Goal: Task Accomplishment & Management: Manage account settings

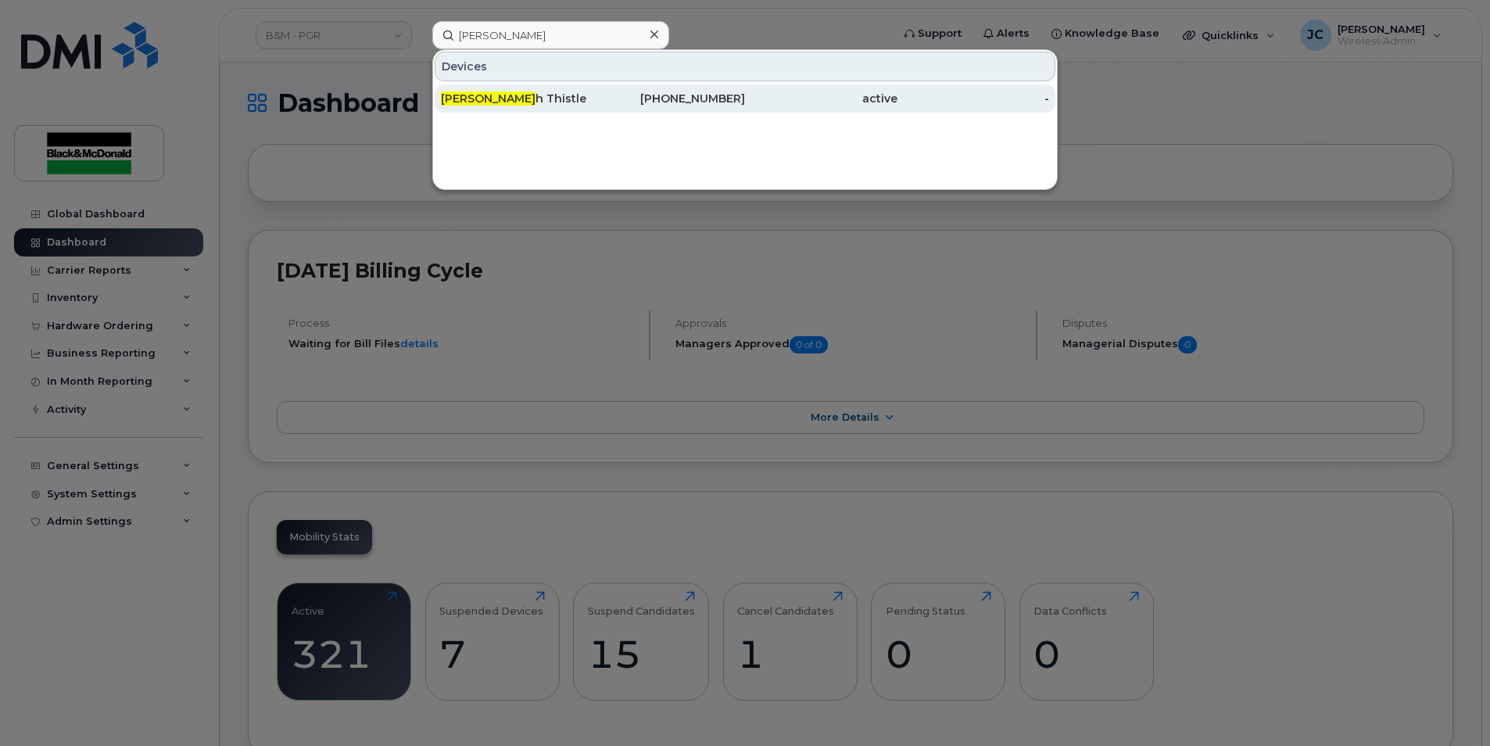
type input "hanna"
click at [718, 95] on div "289-356-0375" at bounding box center [669, 99] width 152 height 16
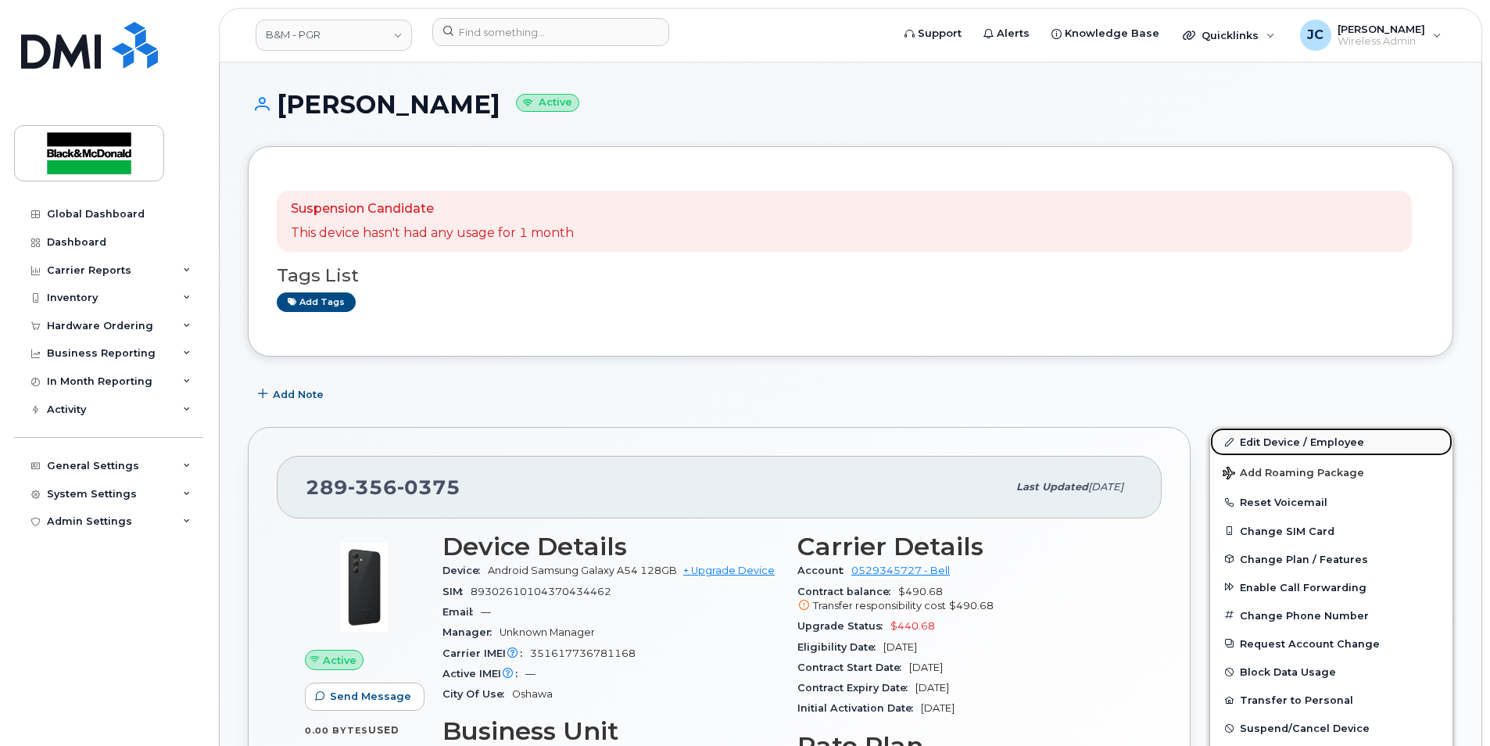
click at [1285, 444] on link "Edit Device / Employee" at bounding box center [1331, 442] width 242 height 28
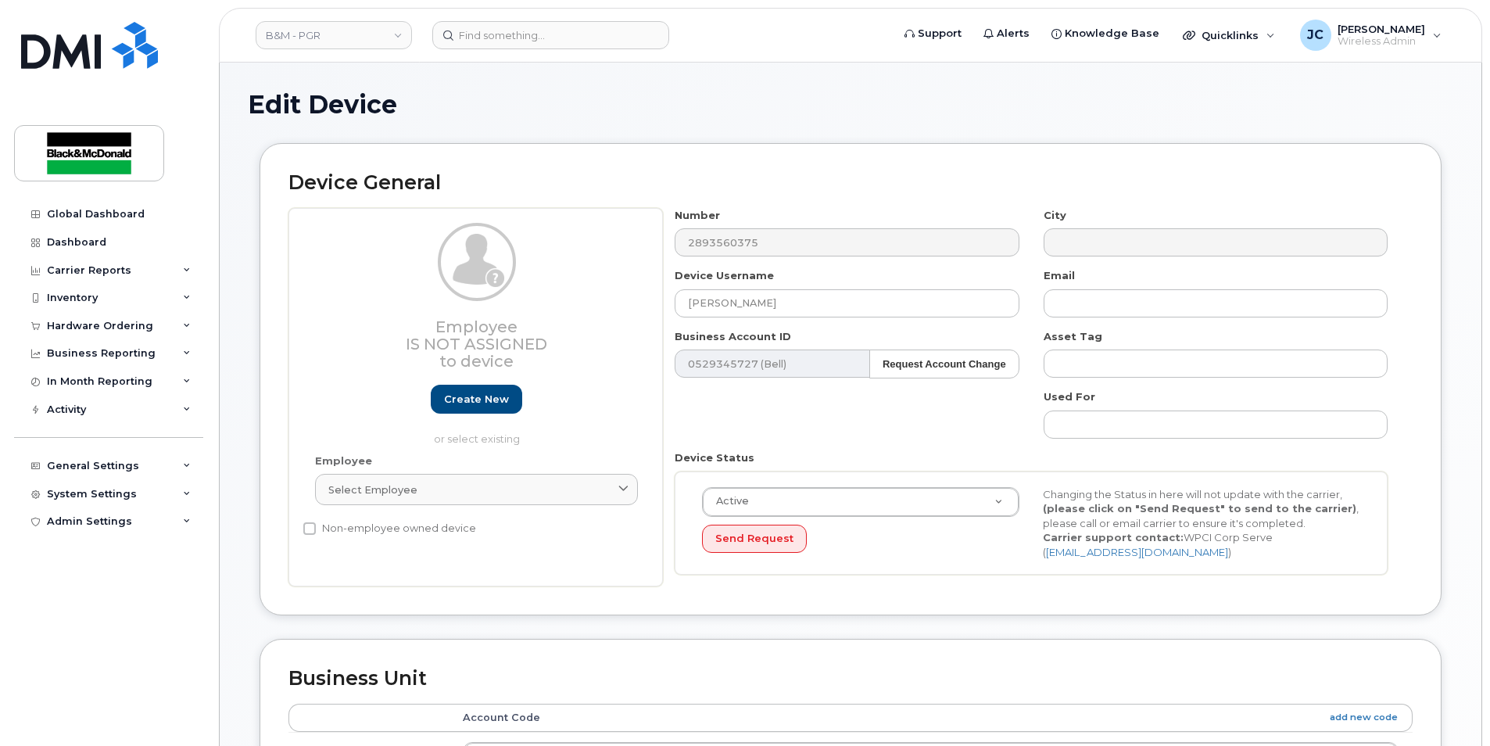
select select "91357"
drag, startPoint x: 794, startPoint y: 300, endPoint x: 515, endPoint y: 337, distance: 280.7
click at [521, 330] on div "Employee Is not assigned to device Create new or select existing Employee Selec…" at bounding box center [850, 397] width 1124 height 379
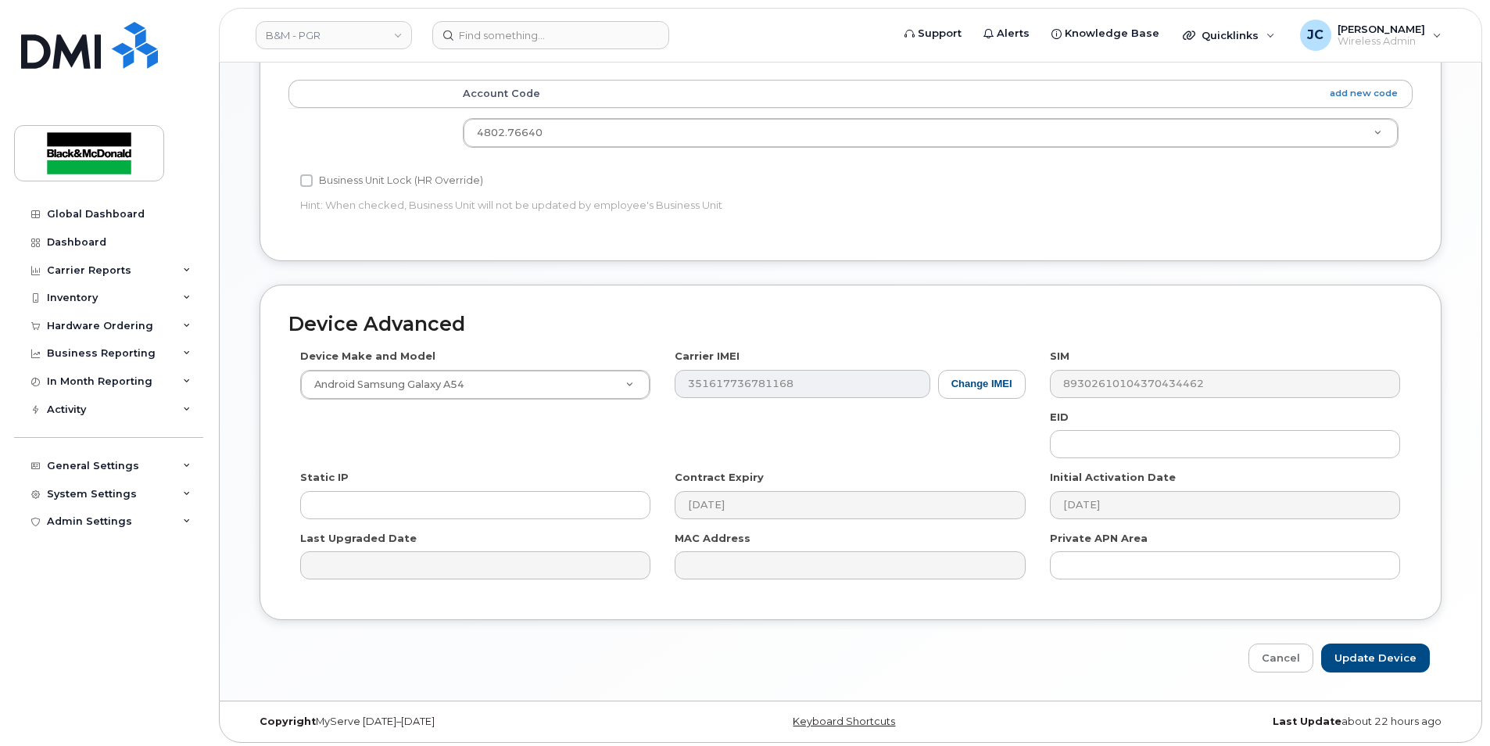
scroll to position [629, 0]
type input "[PERSON_NAME]"
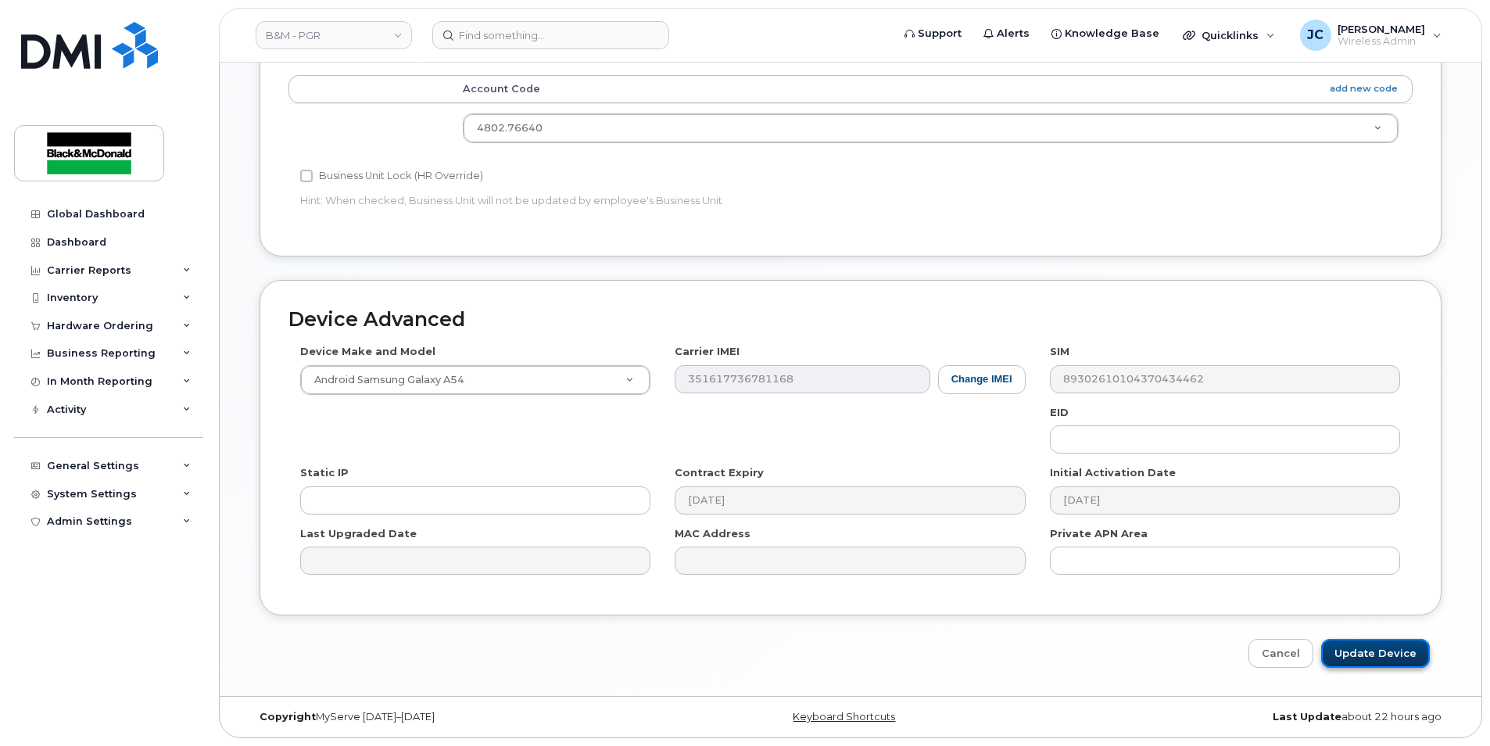
click at [1374, 654] on input "Update Device" at bounding box center [1375, 653] width 109 height 29
type input "Saving..."
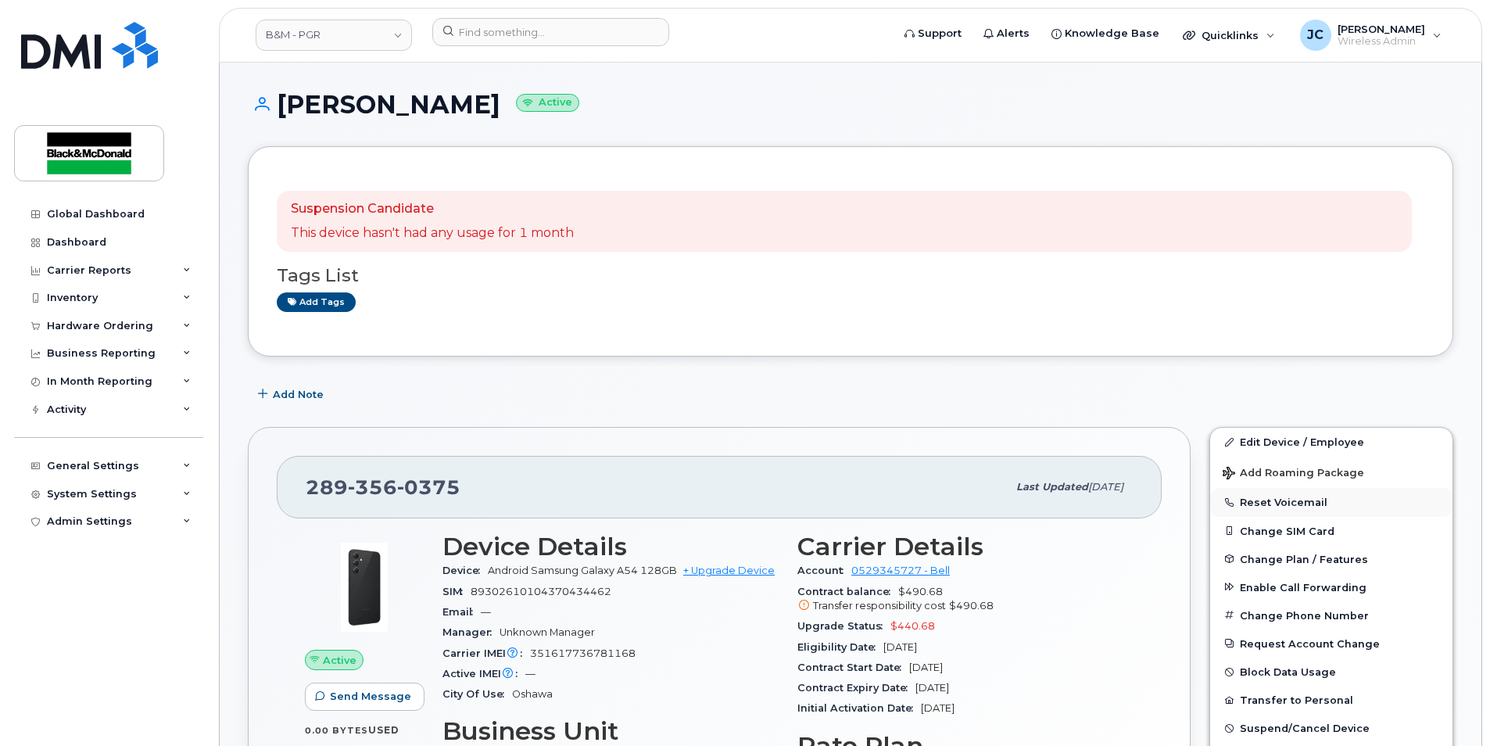
click at [1274, 504] on button "Reset Voicemail" at bounding box center [1331, 502] width 242 height 28
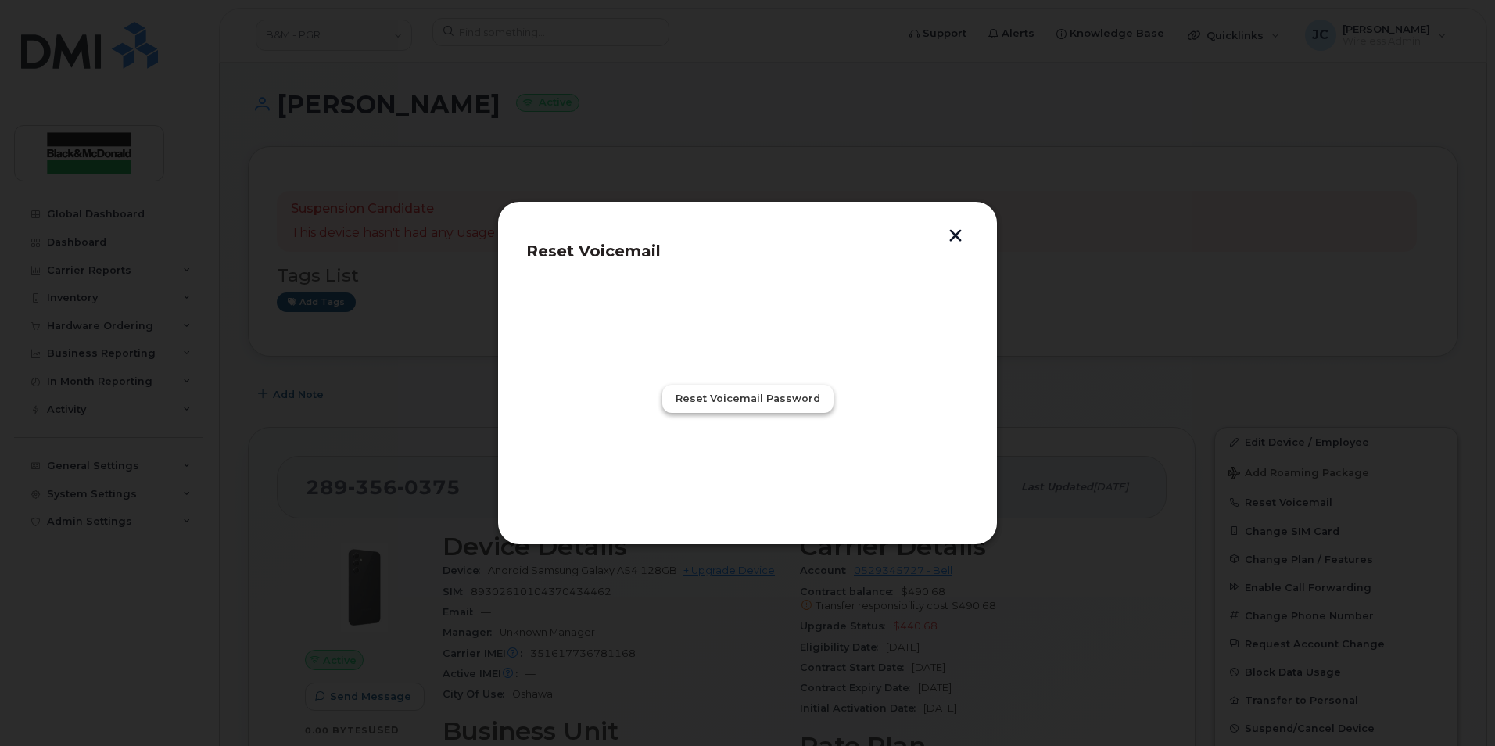
click at [745, 397] on span "Reset Voicemail Password" at bounding box center [748, 398] width 145 height 15
click at [757, 466] on span "Close" at bounding box center [747, 467] width 31 height 15
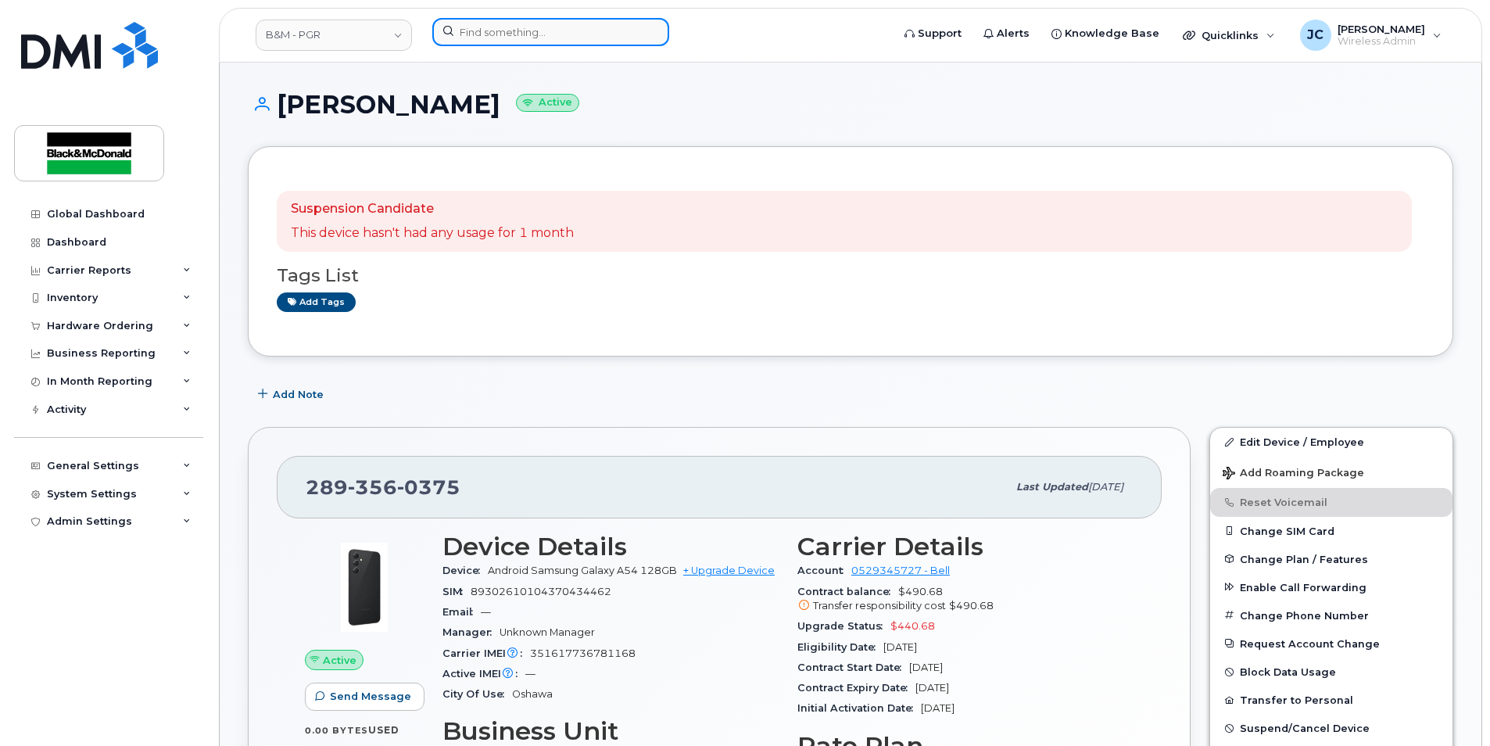
click at [482, 33] on input at bounding box center [550, 32] width 237 height 28
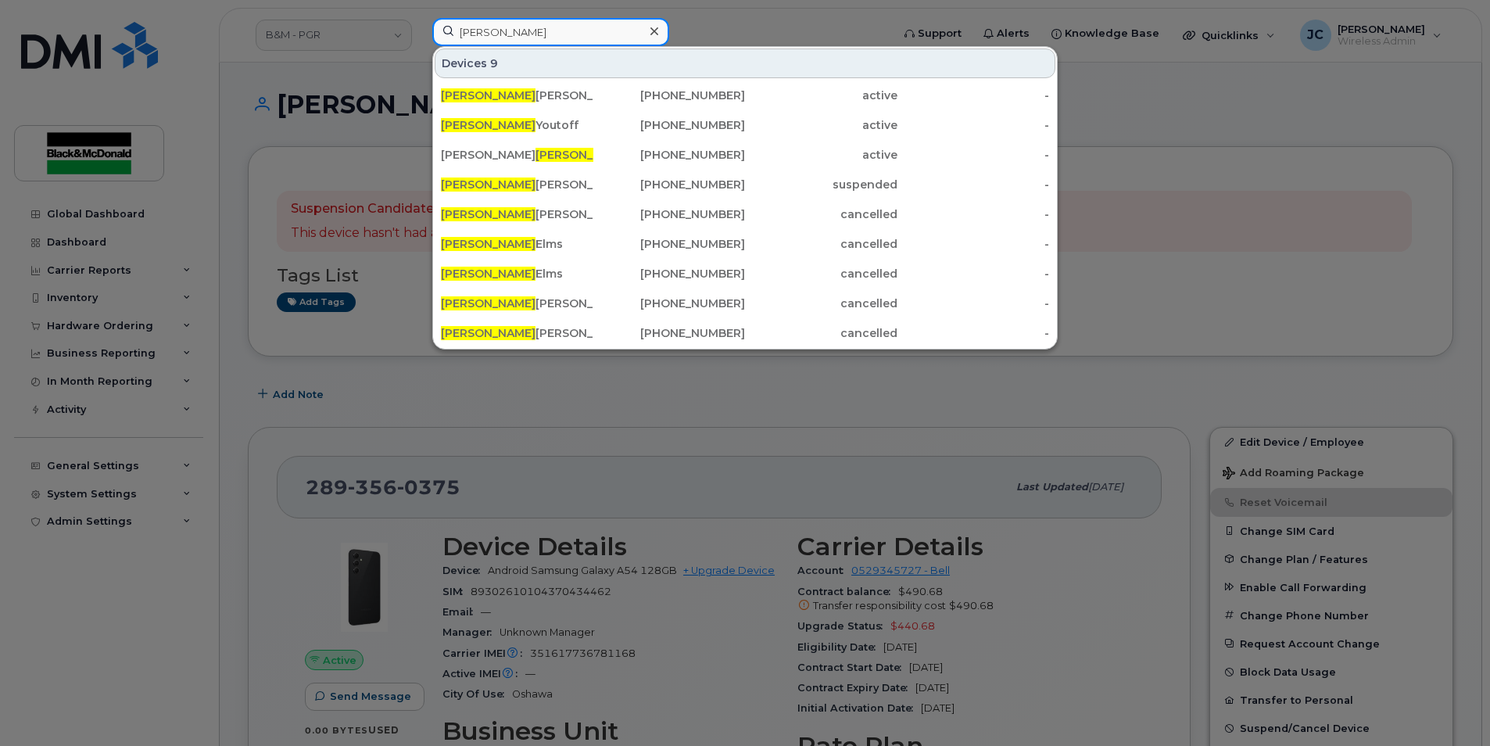
drag, startPoint x: 520, startPoint y: 34, endPoint x: 113, endPoint y: 45, distance: 406.7
click at [420, 18] on div "Greg Devices 9 Greg Smith 905-213-3485 active - Greg Youtoff 905-259-9215 activ…" at bounding box center [657, 35] width 474 height 34
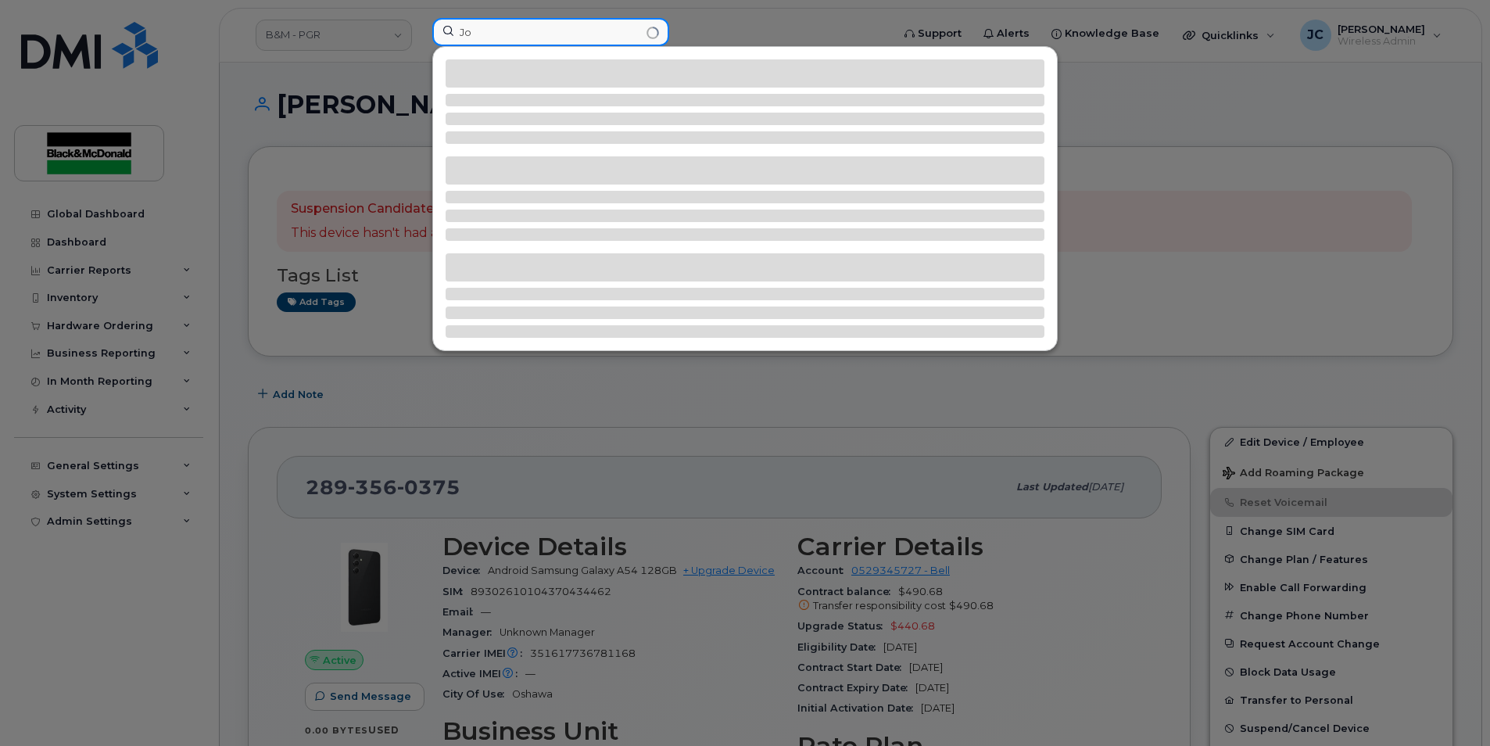
type input "J"
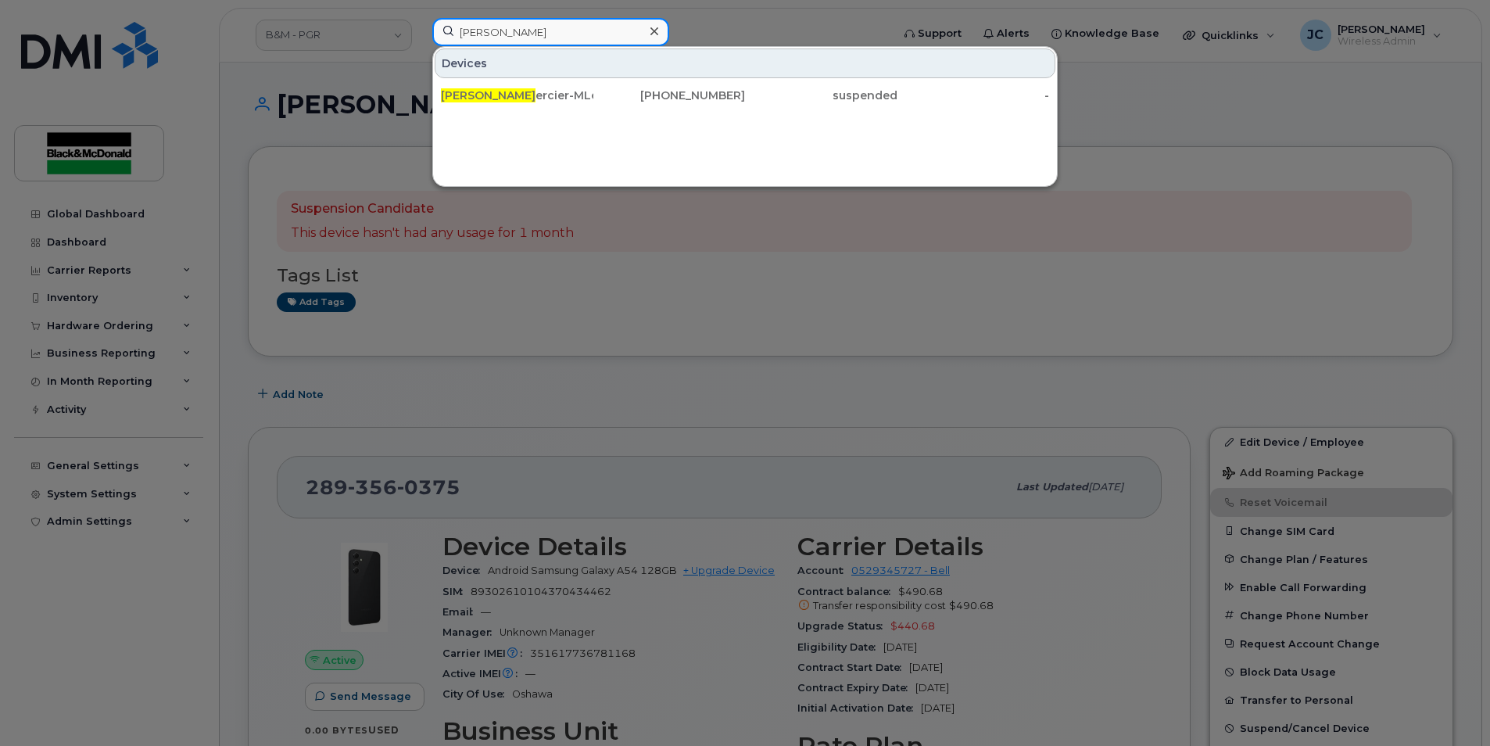
drag, startPoint x: 534, startPoint y: 35, endPoint x: 192, endPoint y: 65, distance: 343.7
click at [420, 52] on div "Don M Devices Don M ercier-MLeave 416-717-8254 suspended -" at bounding box center [657, 35] width 474 height 34
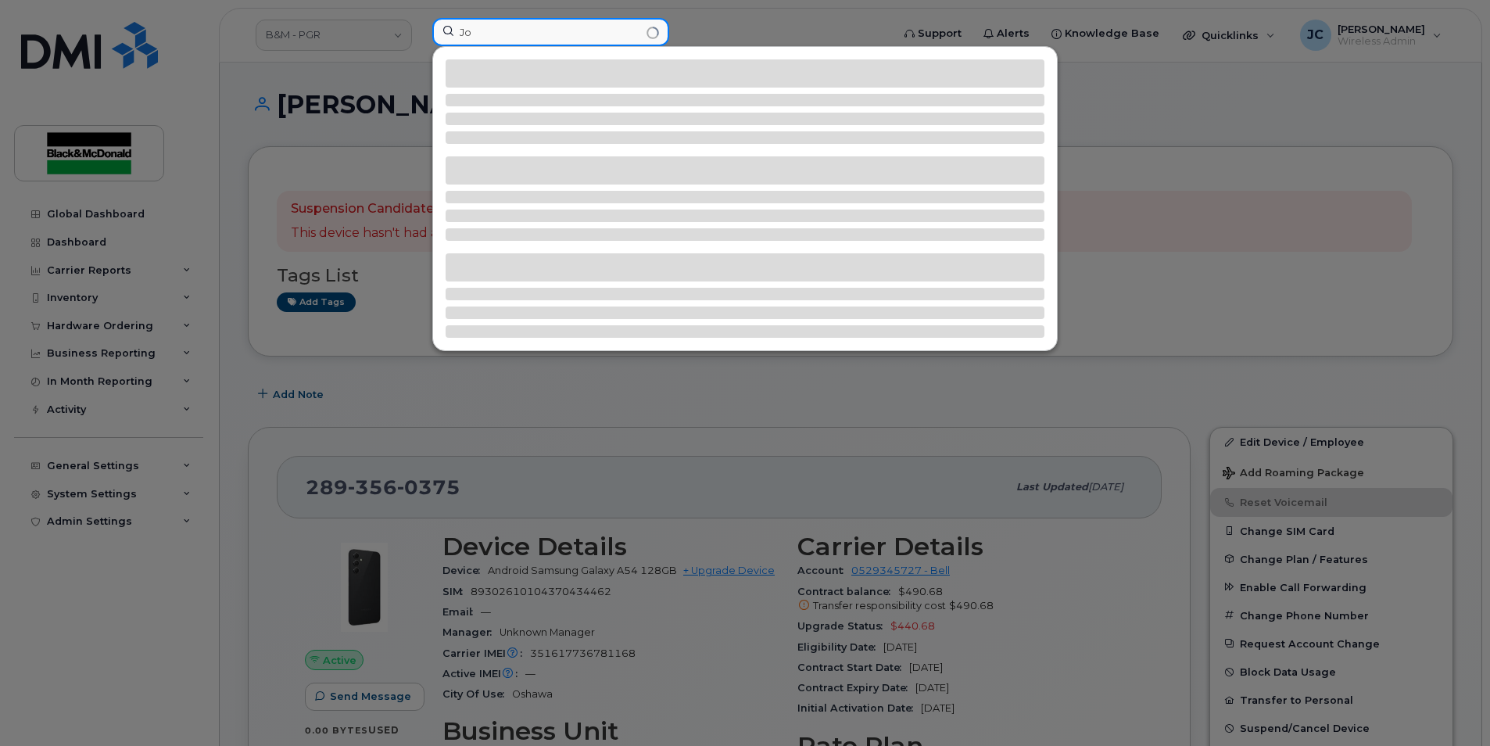
type input "J"
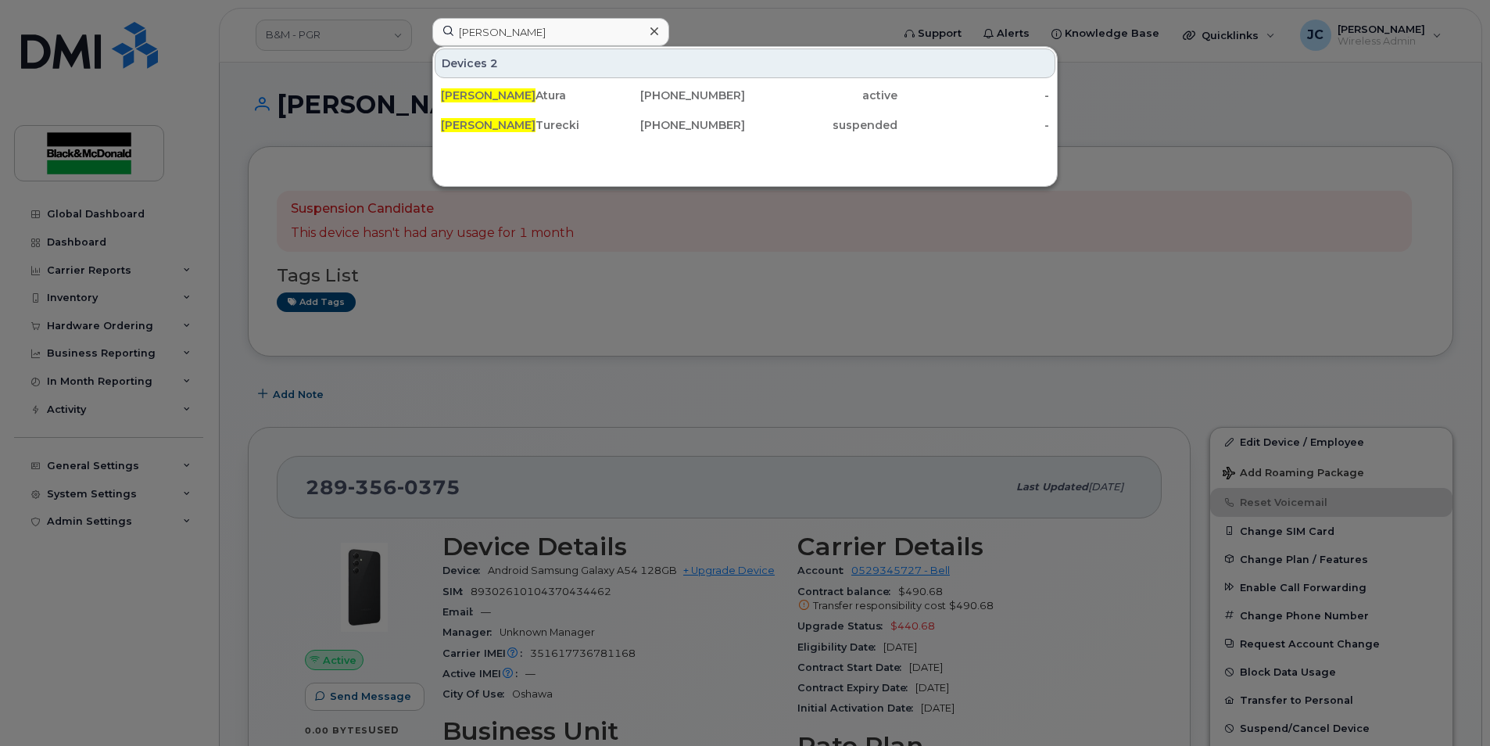
click at [743, 663] on div at bounding box center [745, 373] width 1490 height 746
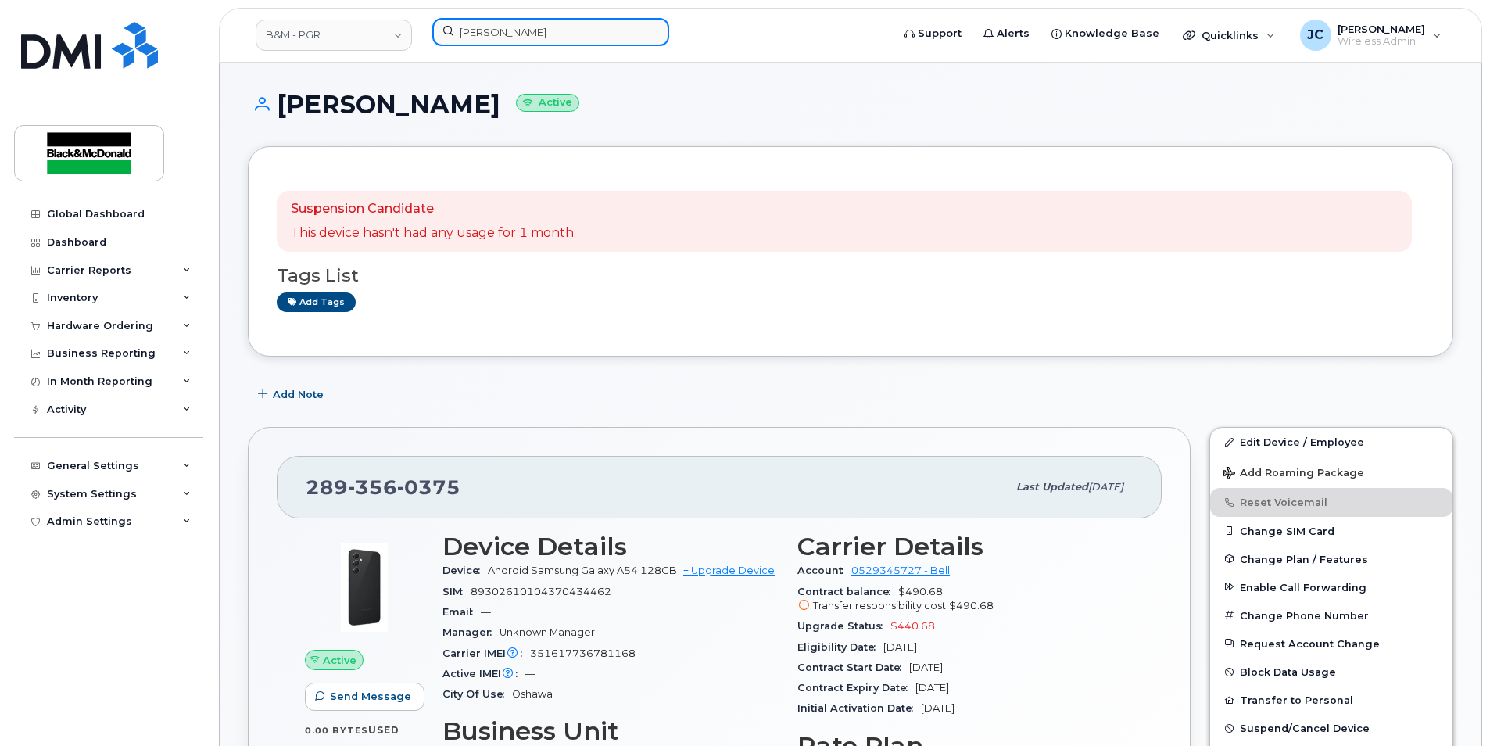
click at [496, 41] on input "Victor" at bounding box center [550, 32] width 237 height 28
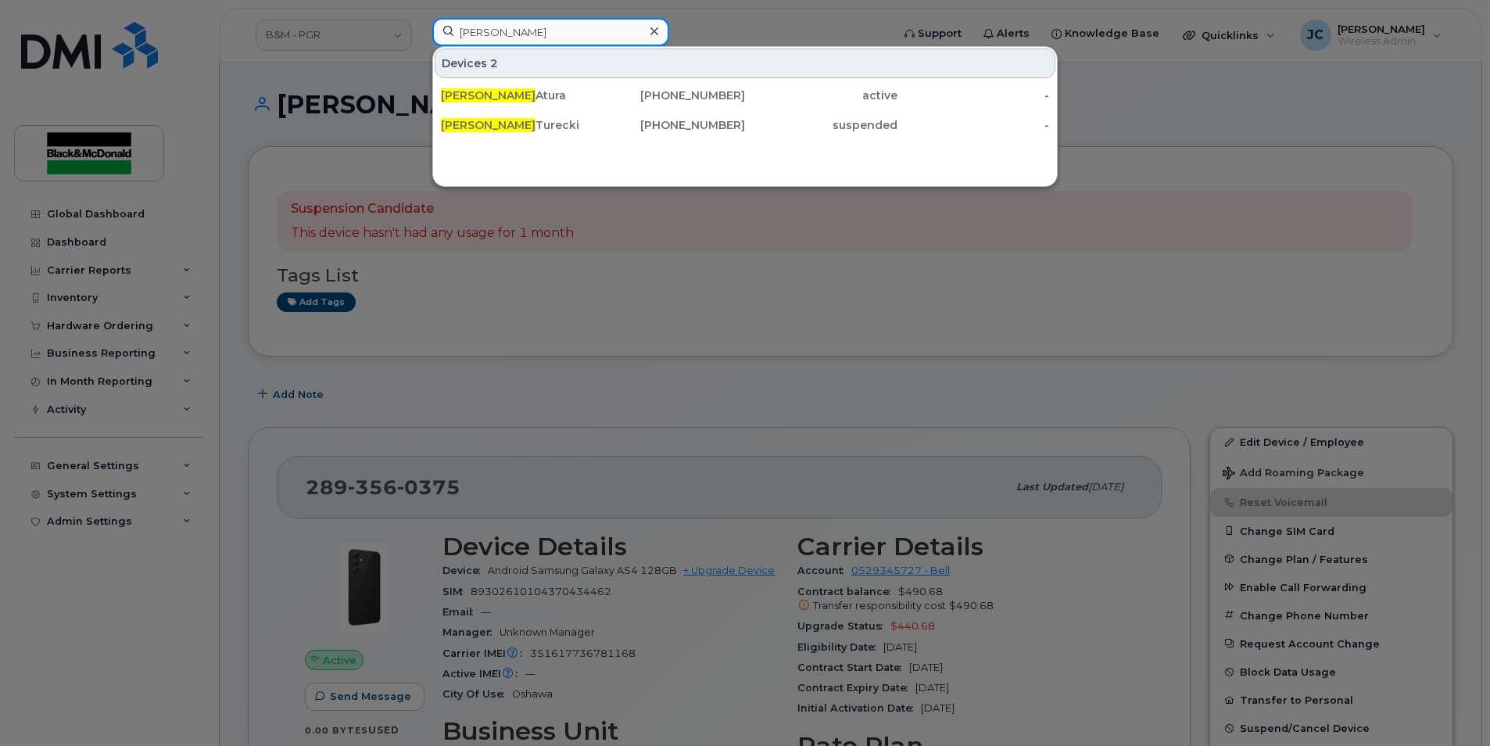
drag, startPoint x: 502, startPoint y: 38, endPoint x: 335, endPoint y: 63, distance: 168.5
click at [420, 52] on div "Victor Devices 2 Victor Atura 905-261-7376 active - Victor Turecki 905-626-4706…" at bounding box center [657, 35] width 474 height 34
drag, startPoint x: 511, startPoint y: 33, endPoint x: 360, endPoint y: 44, distance: 151.3
click at [420, 43] on div "Mehran Devices Mehran Koulani 905-261-6685 active -" at bounding box center [657, 35] width 474 height 34
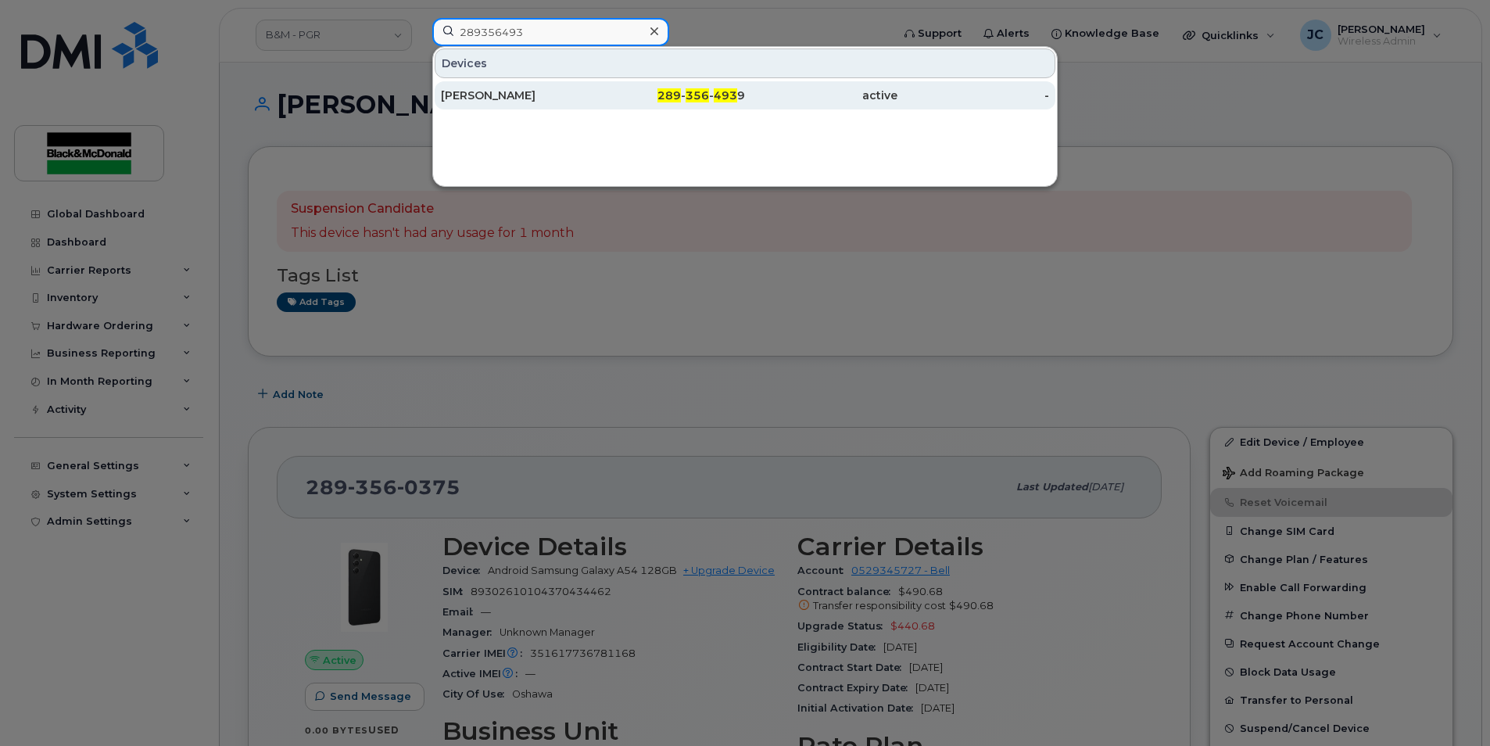
type input "289356493"
click at [482, 94] on div "[PERSON_NAME]" at bounding box center [517, 96] width 152 height 16
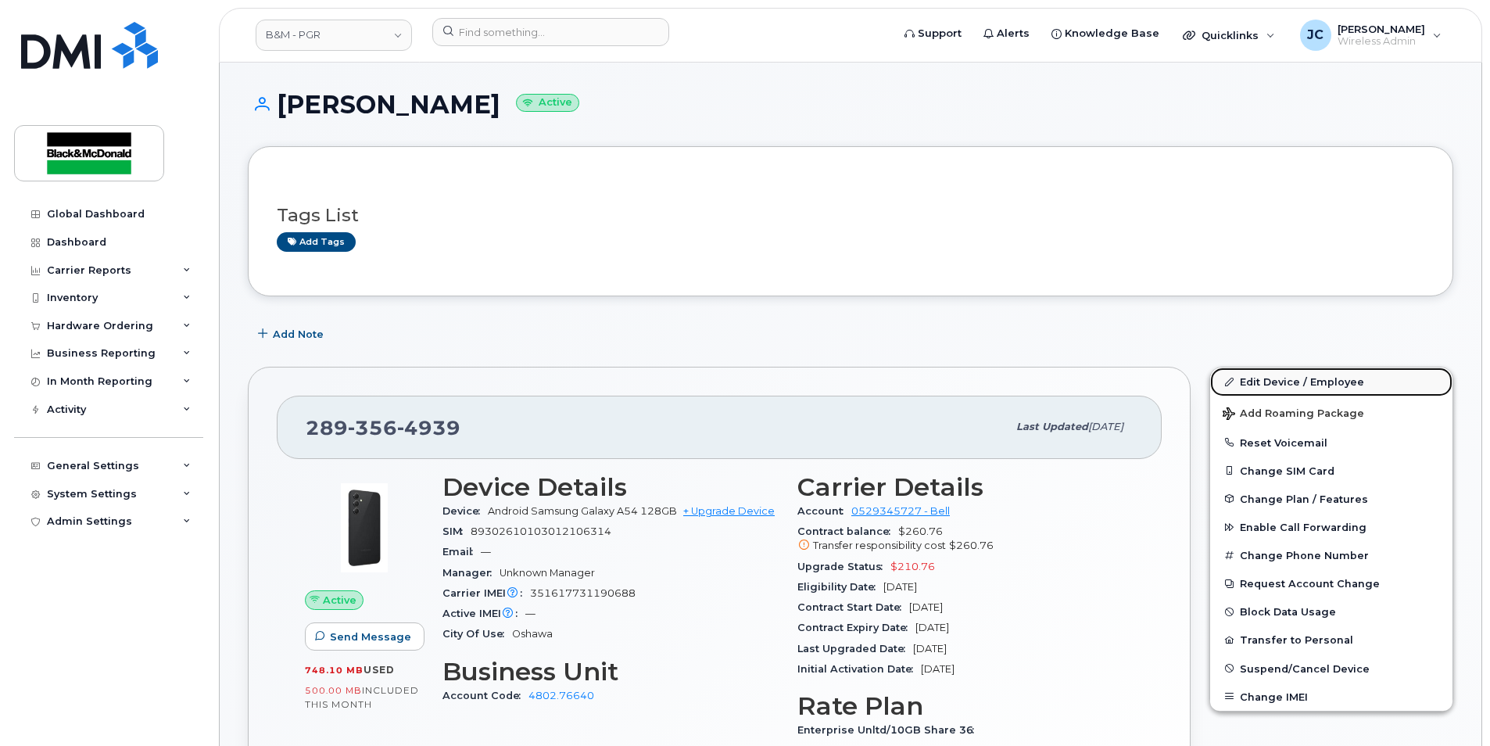
click at [1269, 374] on link "Edit Device / Employee" at bounding box center [1331, 381] width 242 height 28
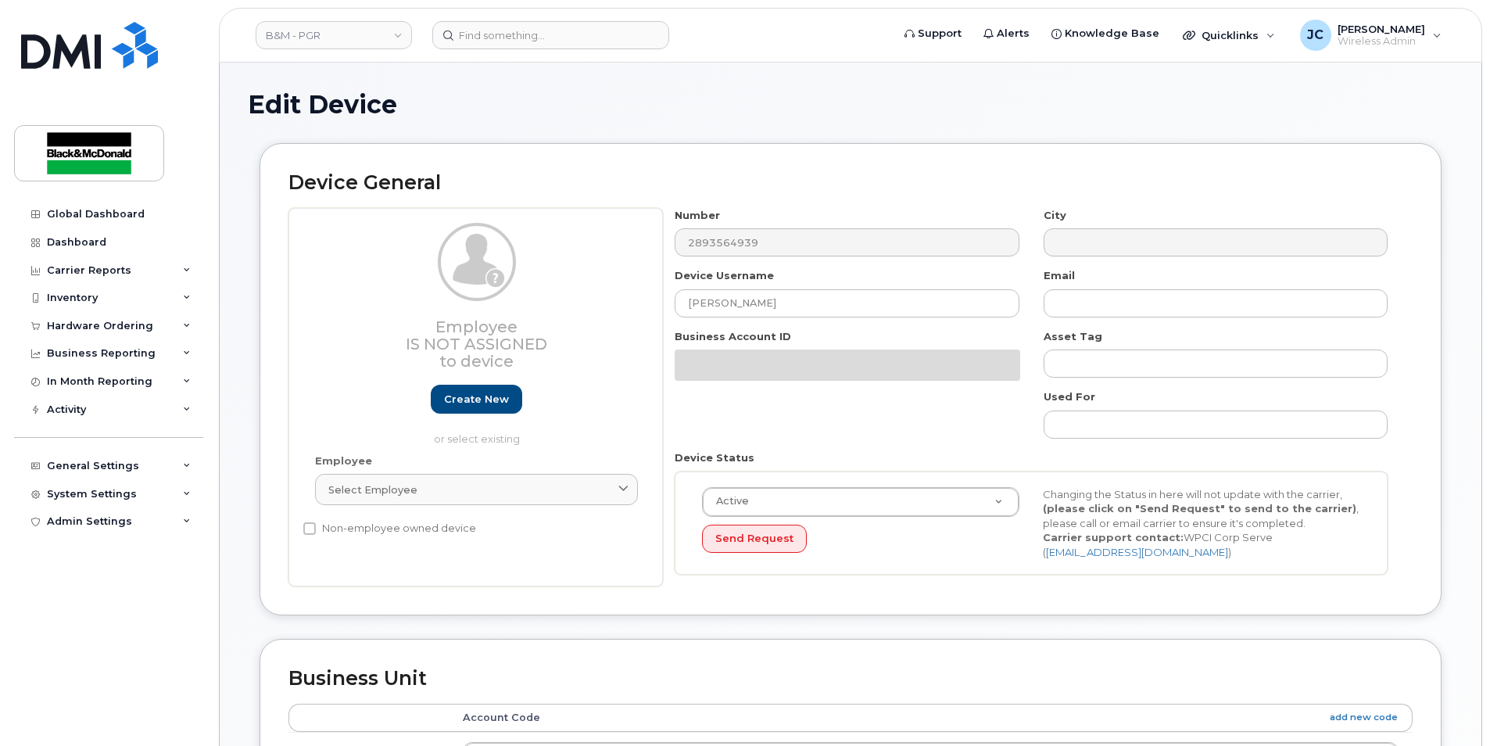
select select "91357"
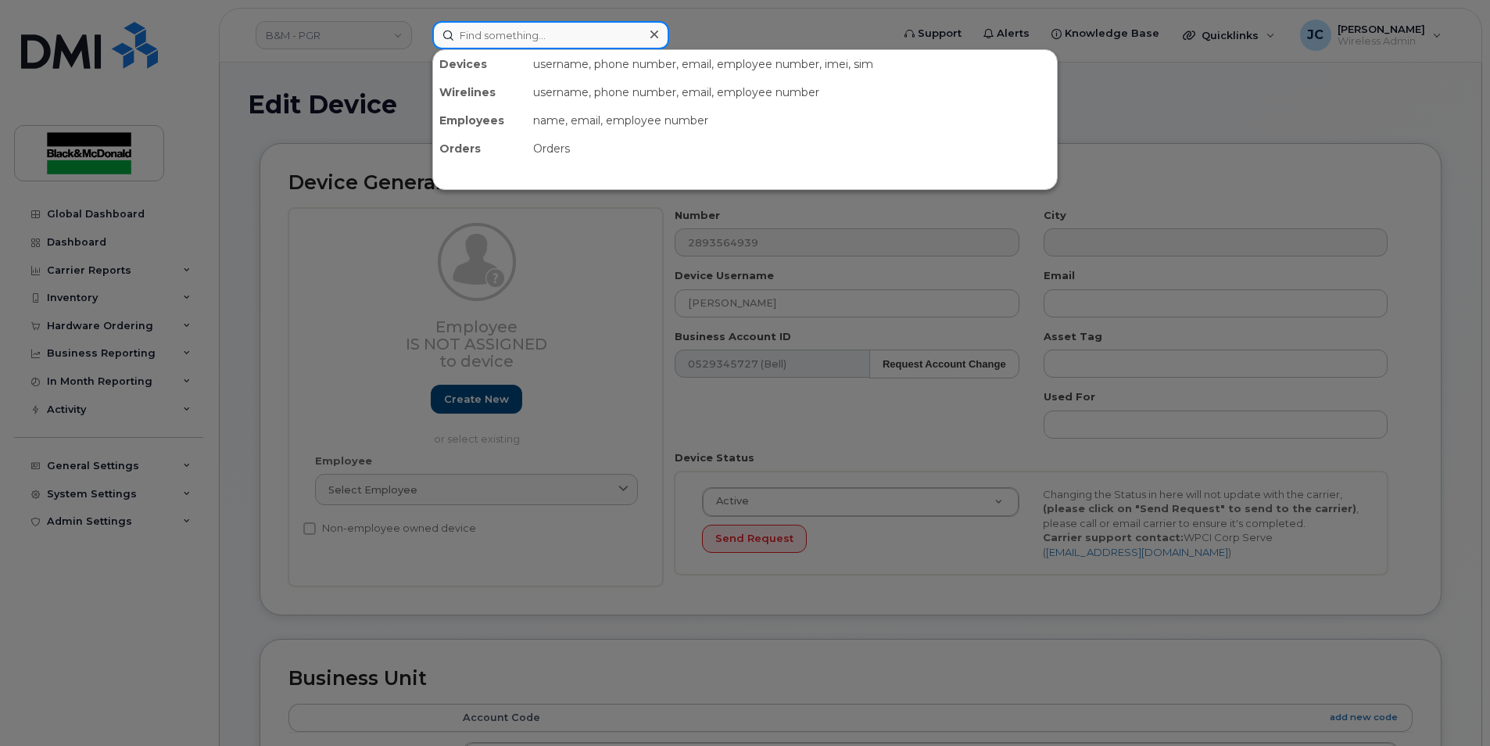
click at [493, 30] on input at bounding box center [550, 35] width 237 height 28
click at [507, 30] on input at bounding box center [550, 35] width 237 height 28
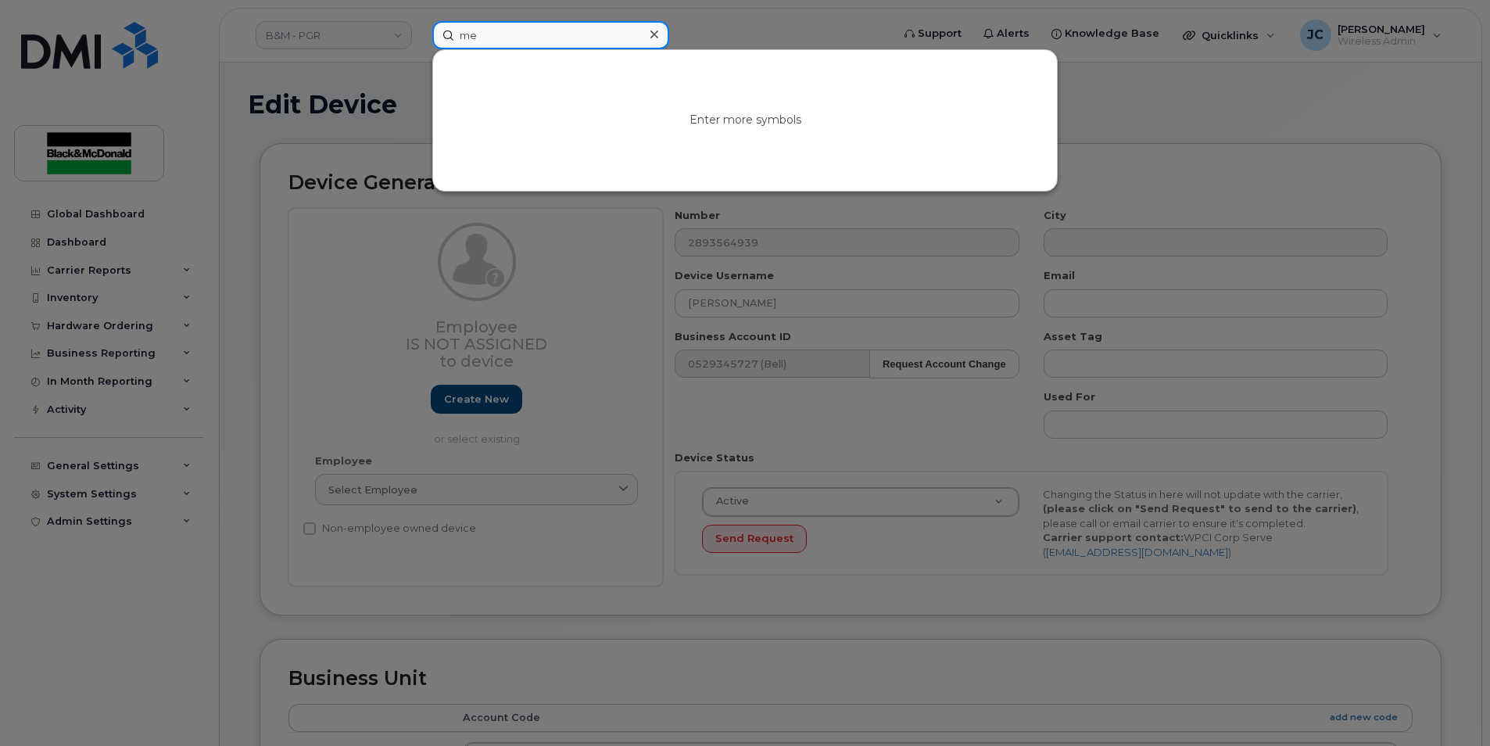
type input "m"
click at [610, 307] on div at bounding box center [745, 373] width 1490 height 746
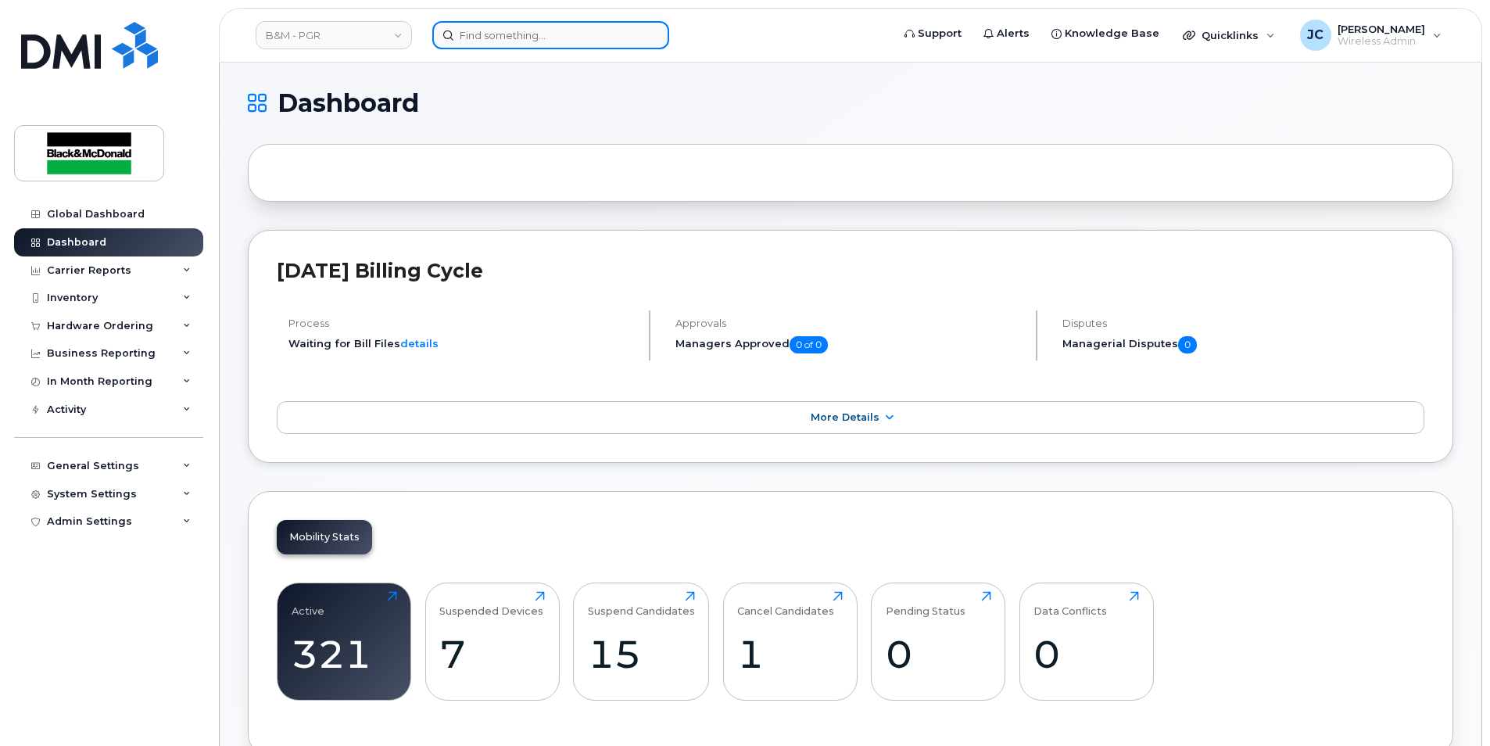
click at [496, 38] on input at bounding box center [550, 35] width 237 height 28
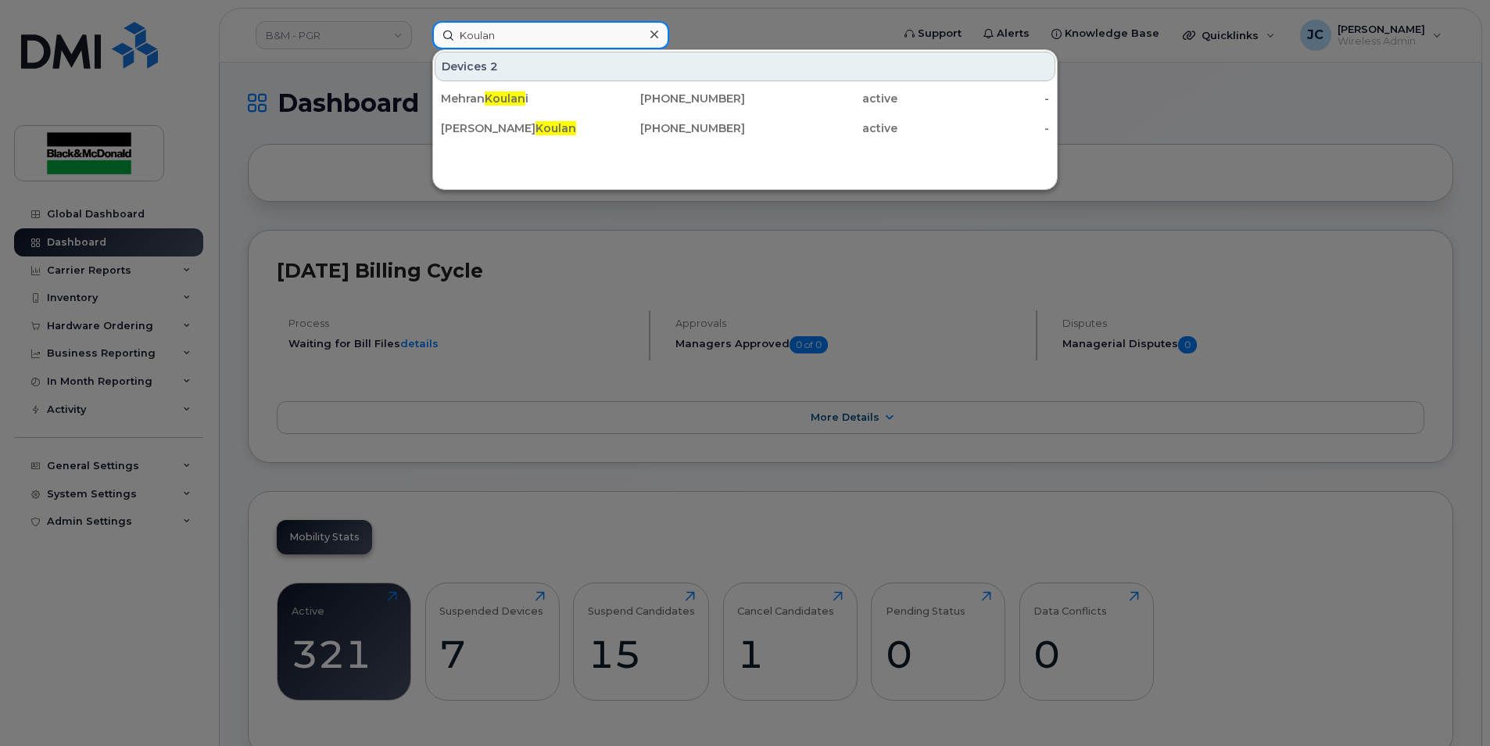
type input "Koulan"
click at [599, 382] on div at bounding box center [745, 373] width 1490 height 746
